Goal: Find specific page/section: Find specific page/section

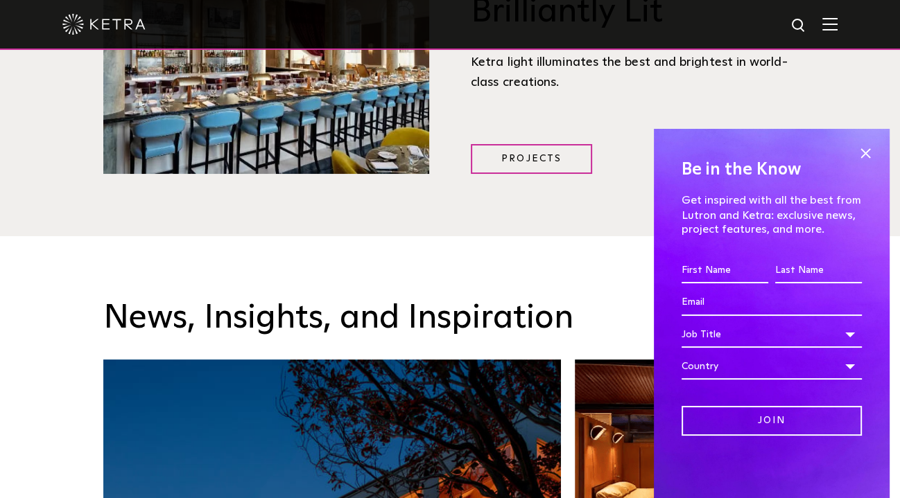
scroll to position [1871, 0]
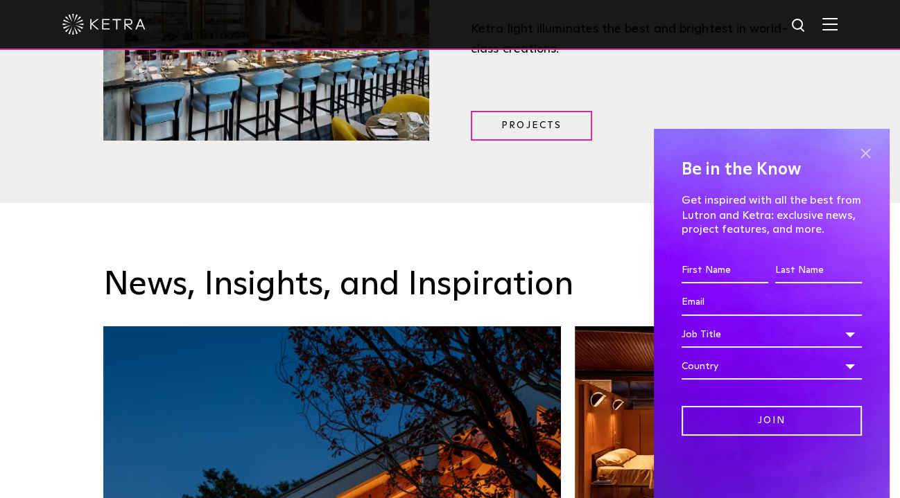
click at [869, 155] on span at bounding box center [865, 153] width 21 height 21
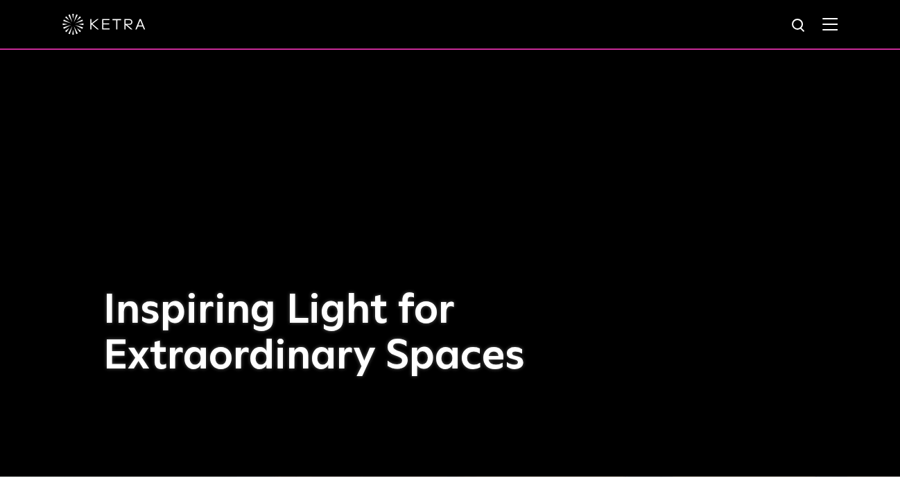
scroll to position [0, 0]
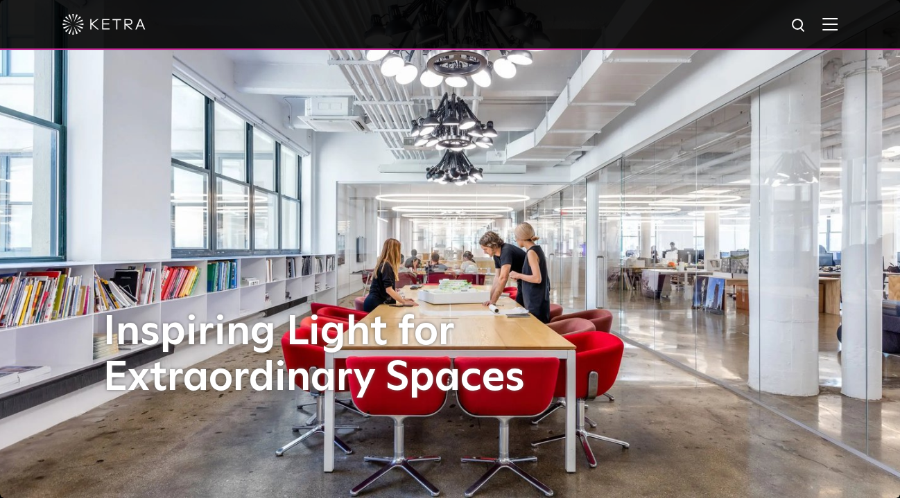
click at [837, 16] on div at bounding box center [449, 24] width 775 height 49
click at [837, 29] on img at bounding box center [829, 23] width 15 height 13
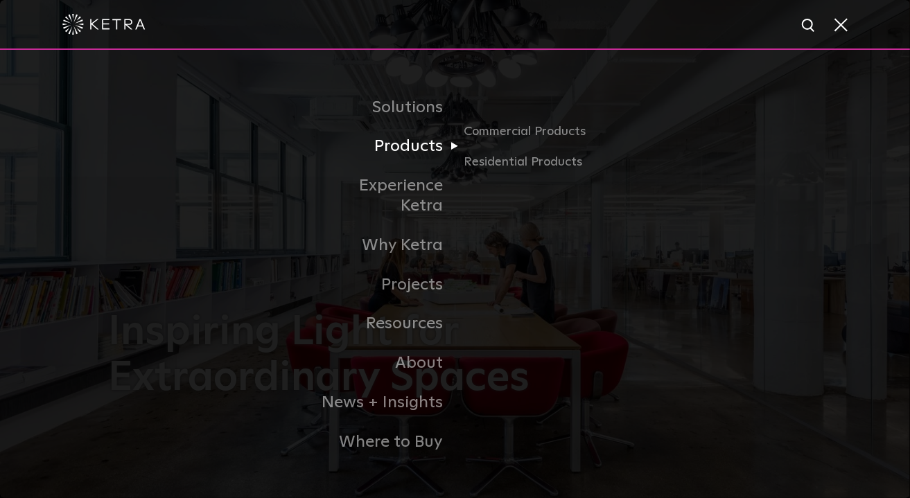
click at [419, 160] on link "Products" at bounding box center [384, 147] width 142 height 40
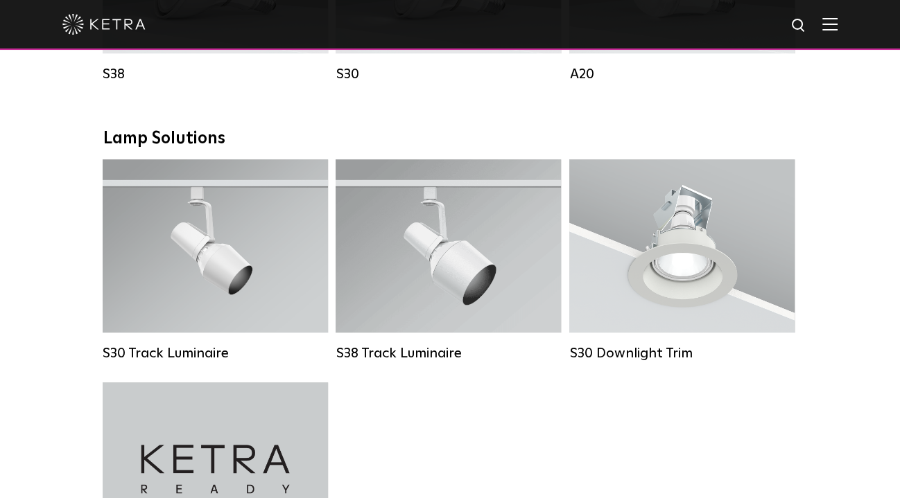
scroll to position [1178, 0]
